Goal: Navigation & Orientation: Find specific page/section

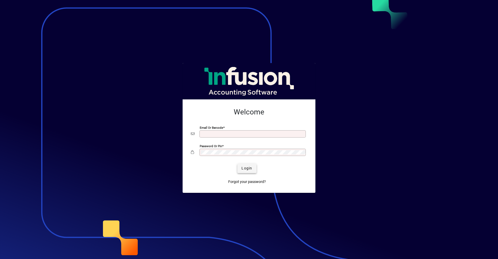
type input "**********"
click at [245, 166] on span "Login" at bounding box center [246, 167] width 11 height 5
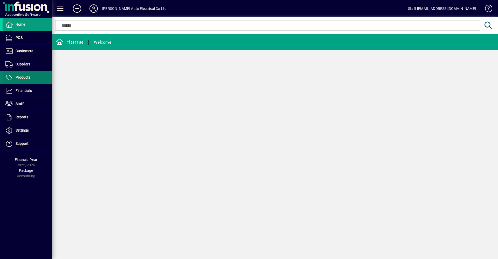
click at [27, 75] on span "Products" at bounding box center [23, 77] width 15 height 4
